Goal: Use online tool/utility: Utilize a website feature to perform a specific function

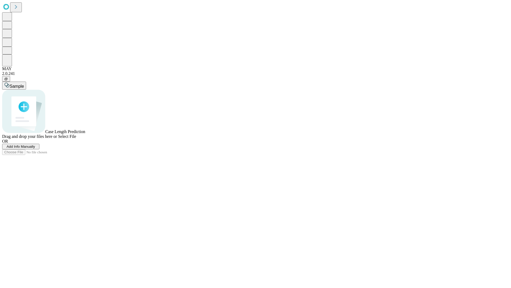
click at [76, 138] on span "Select File" at bounding box center [67, 136] width 18 height 5
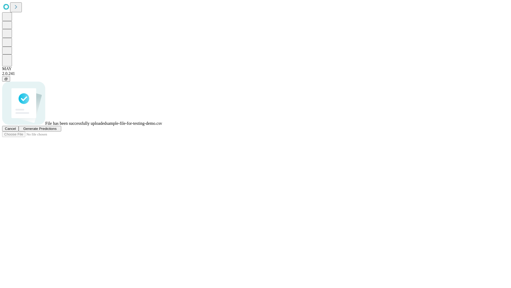
click at [56, 130] on span "Generate Predictions" at bounding box center [39, 128] width 33 height 4
